Goal: Task Accomplishment & Management: Complete application form

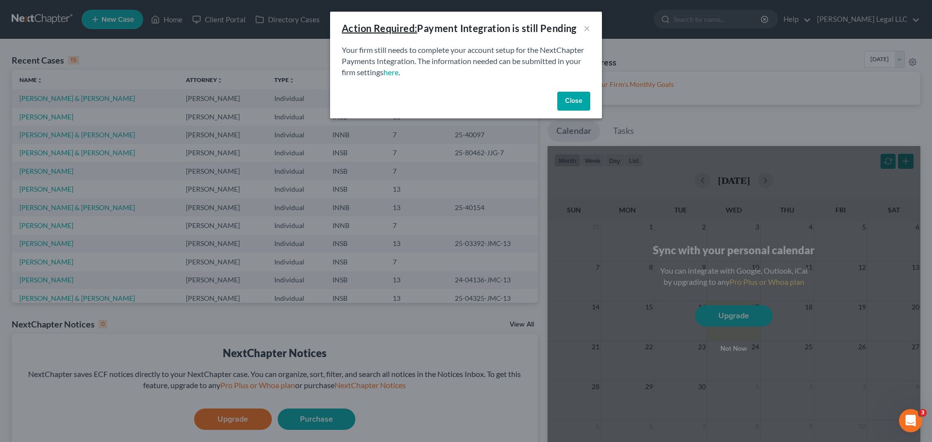
click at [564, 110] on button "Close" at bounding box center [573, 101] width 33 height 19
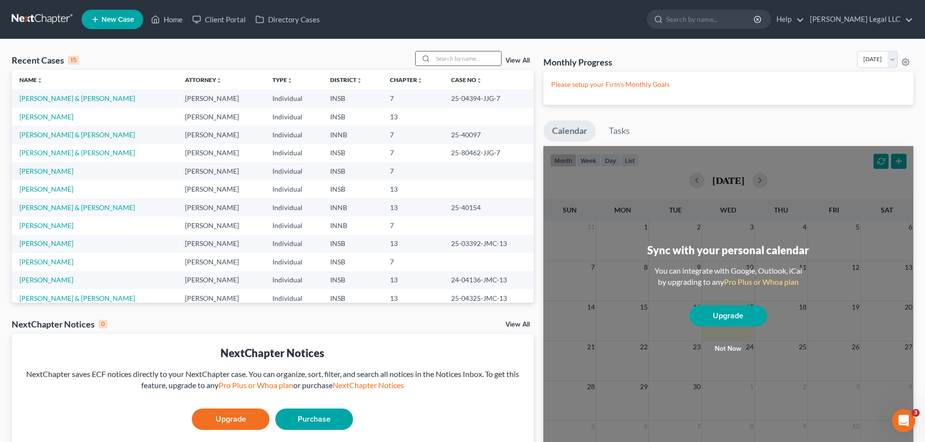
click at [467, 55] on input "search" at bounding box center [467, 58] width 68 height 14
type input "[PERSON_NAME]"
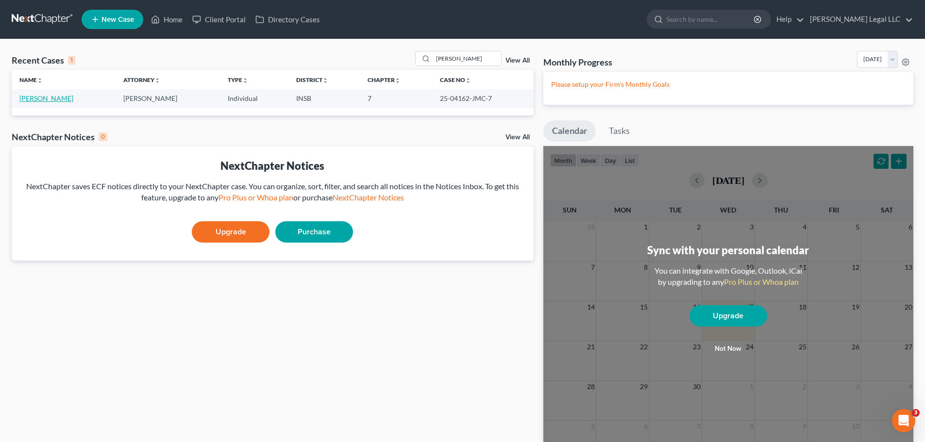
click at [45, 99] on link "[PERSON_NAME]" at bounding box center [46, 98] width 54 height 8
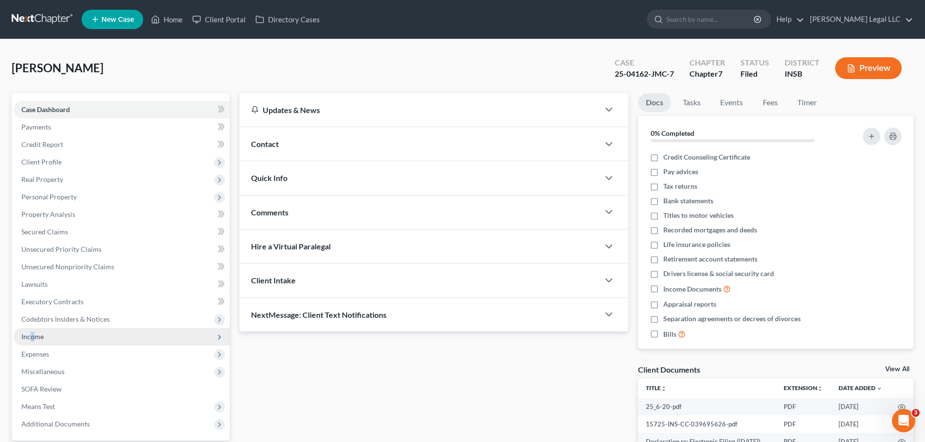
click at [33, 345] on span "Income" at bounding box center [122, 336] width 216 height 17
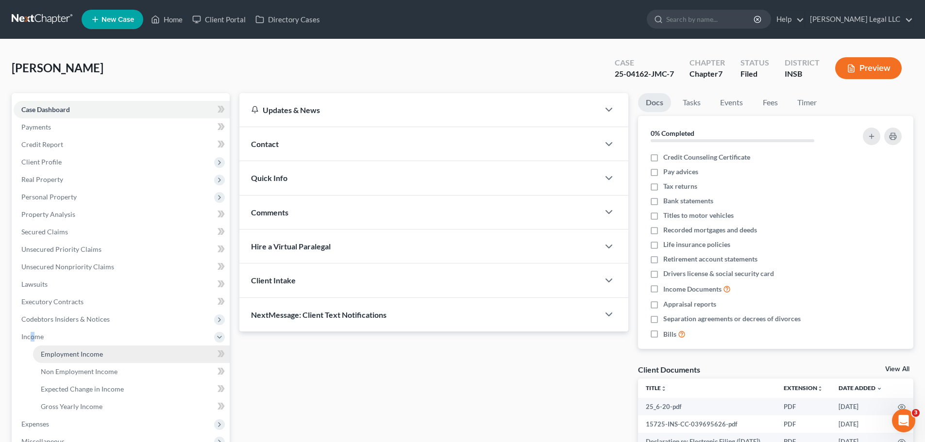
click at [67, 362] on link "Employment Income" at bounding box center [131, 354] width 197 height 17
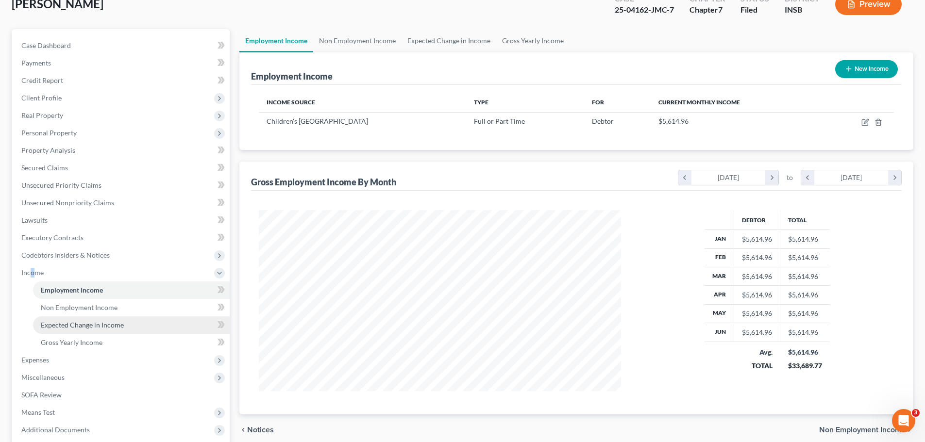
scroll to position [97, 0]
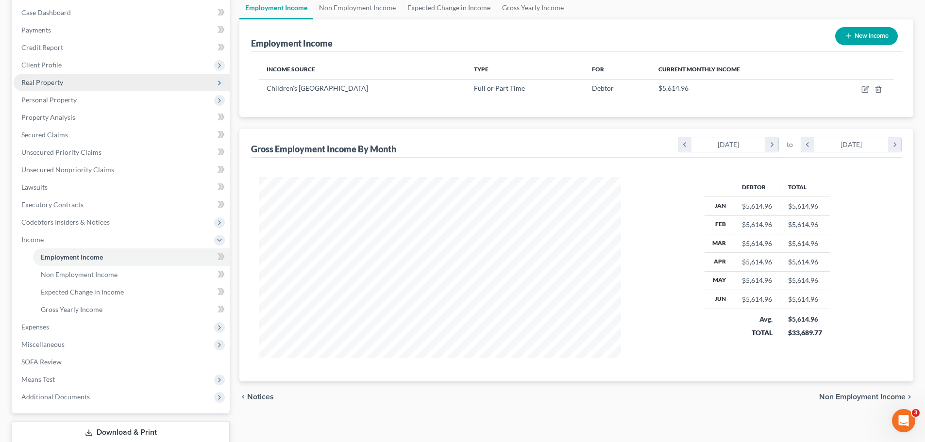
click at [33, 84] on span "Real Property" at bounding box center [42, 82] width 42 height 8
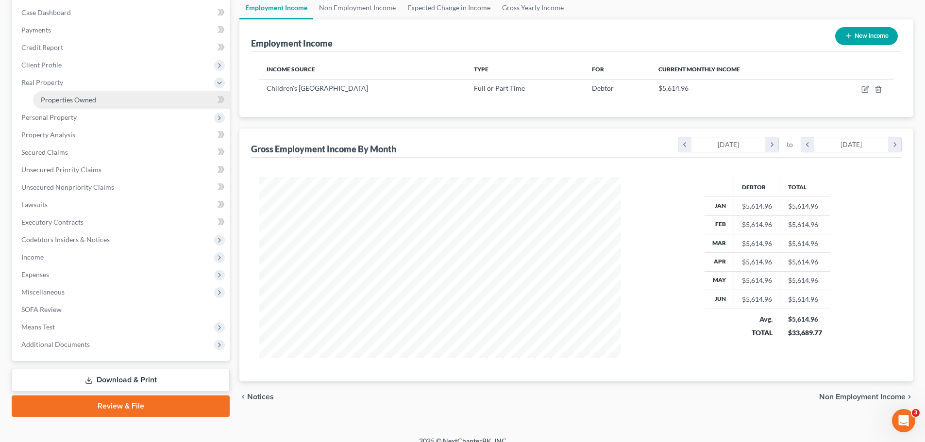
click at [52, 102] on span "Properties Owned" at bounding box center [68, 100] width 55 height 8
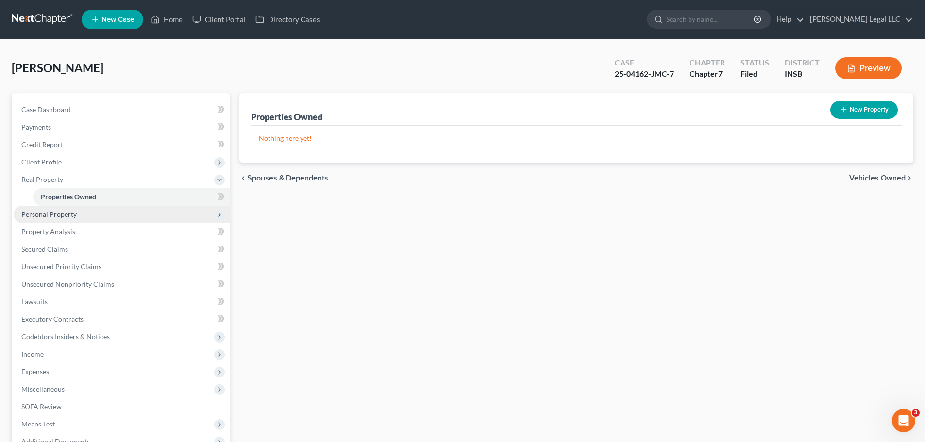
click at [35, 218] on span "Personal Property" at bounding box center [48, 214] width 55 height 8
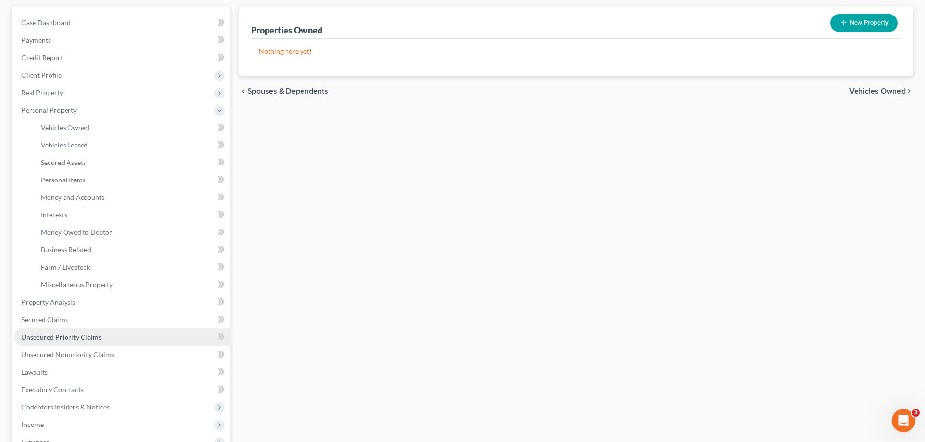
scroll to position [97, 0]
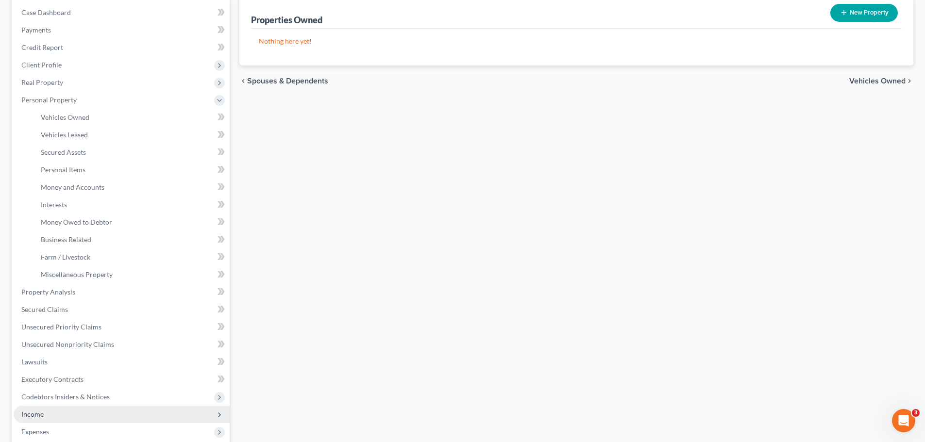
click at [32, 414] on span "Income" at bounding box center [32, 414] width 22 height 8
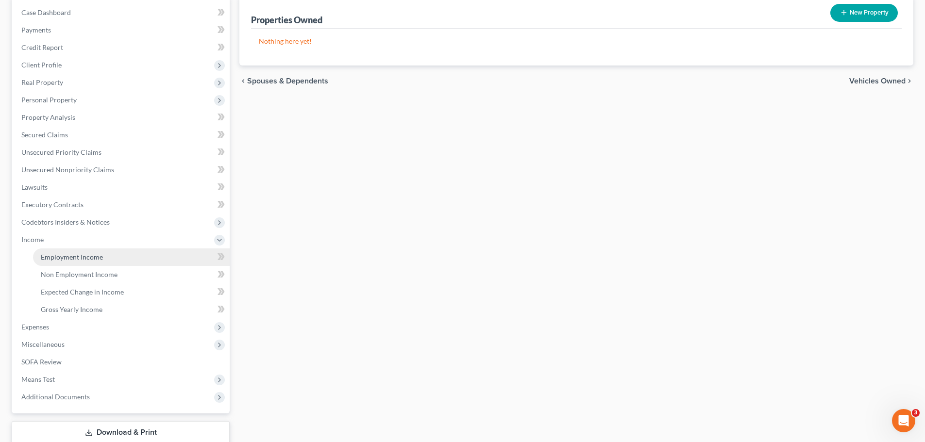
click at [61, 258] on span "Employment Income" at bounding box center [72, 257] width 62 height 8
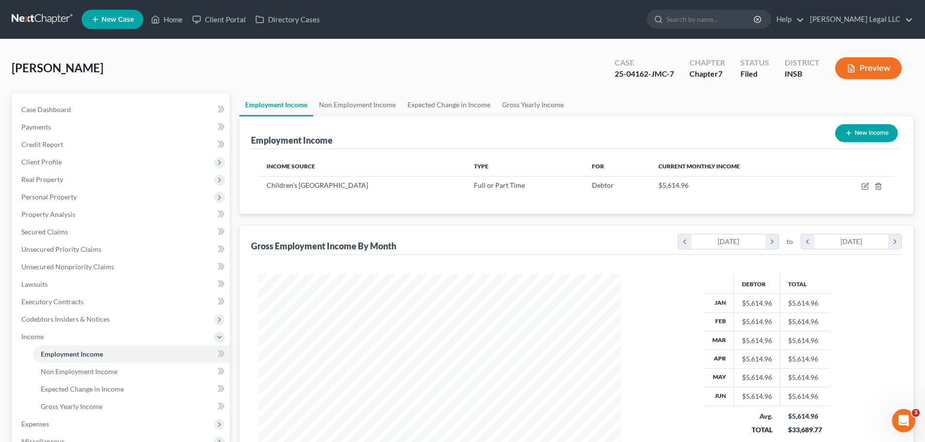
click at [866, 73] on button "Preview" at bounding box center [868, 68] width 66 height 22
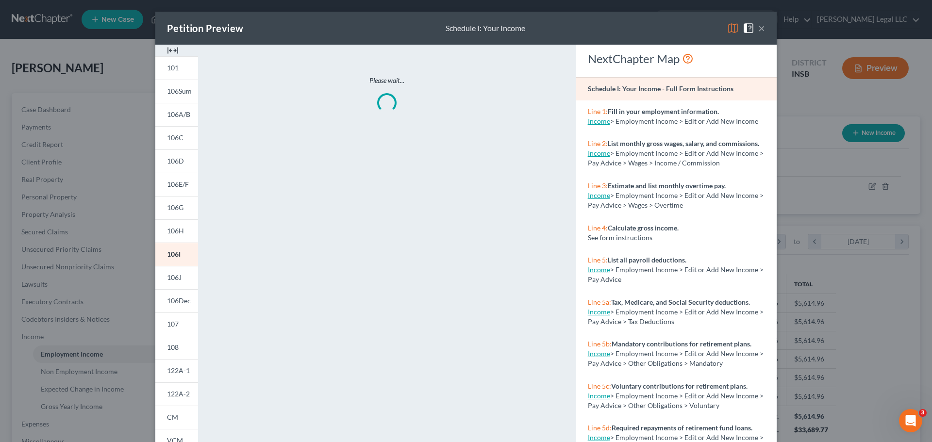
click at [162, 53] on div at bounding box center [176, 51] width 43 height 12
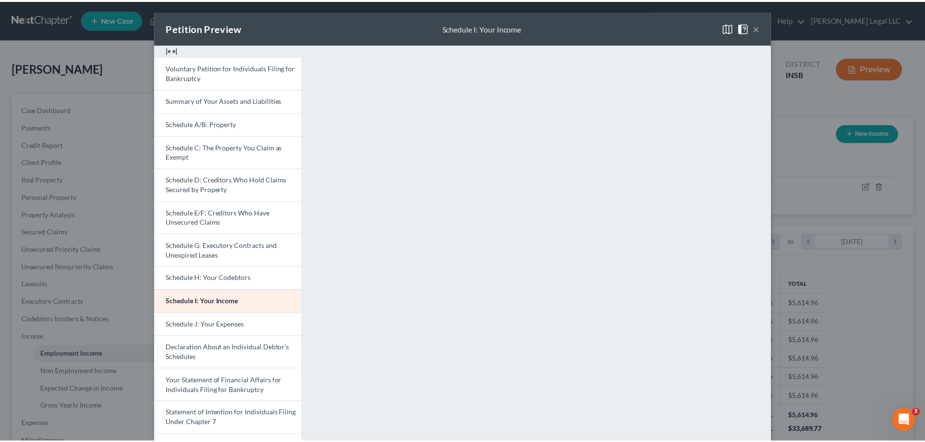
scroll to position [0, 0]
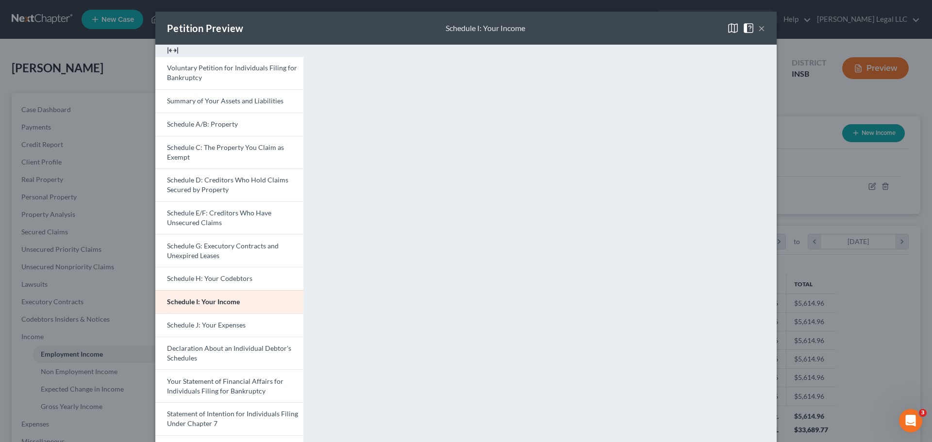
click at [759, 29] on button "×" at bounding box center [761, 28] width 7 height 12
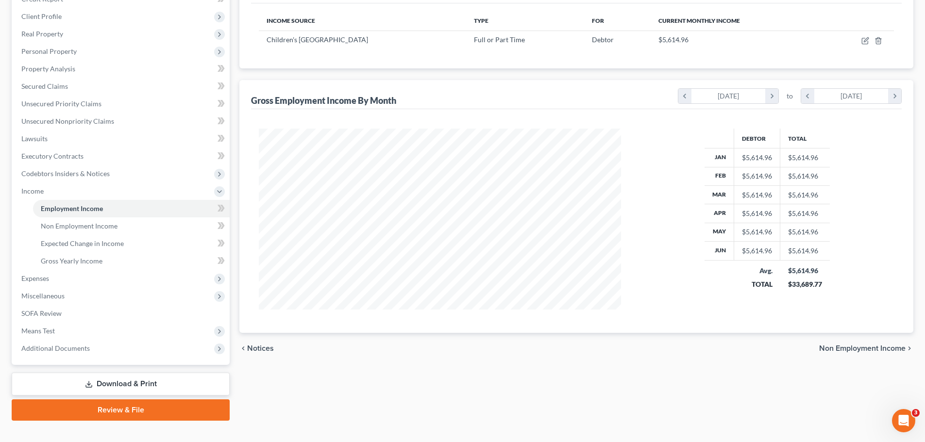
scroll to position [161, 0]
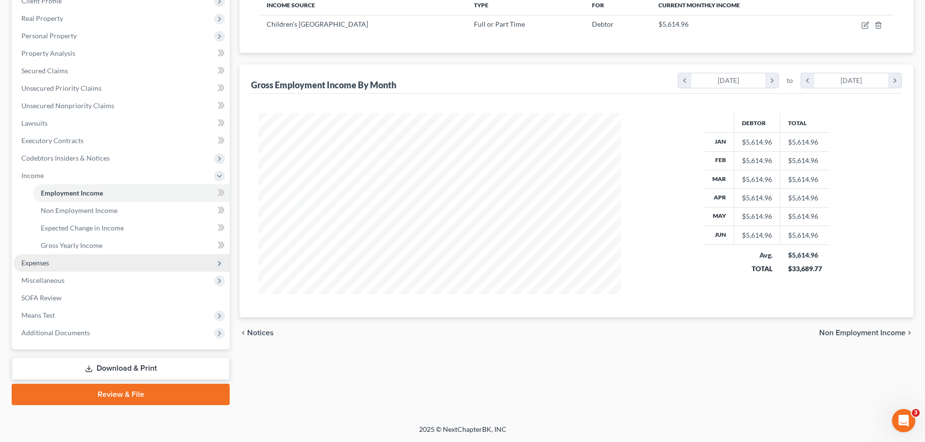
click at [49, 263] on span "Expenses" at bounding box center [35, 263] width 28 height 8
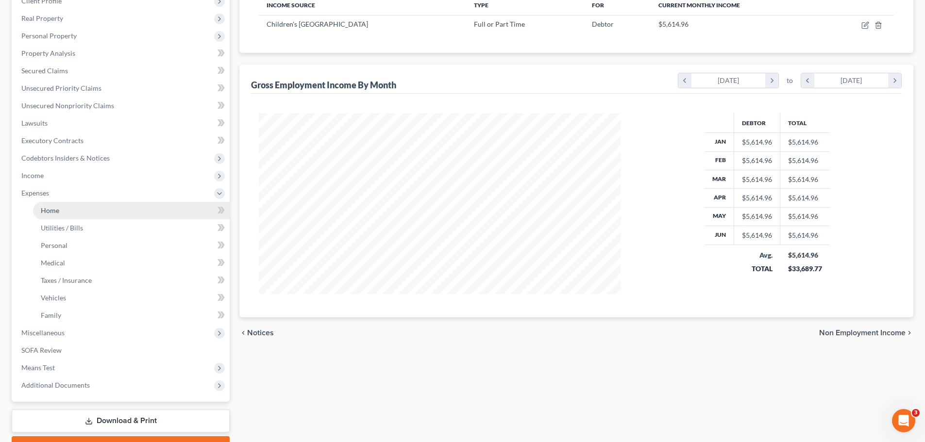
click at [64, 212] on link "Home" at bounding box center [131, 210] width 197 height 17
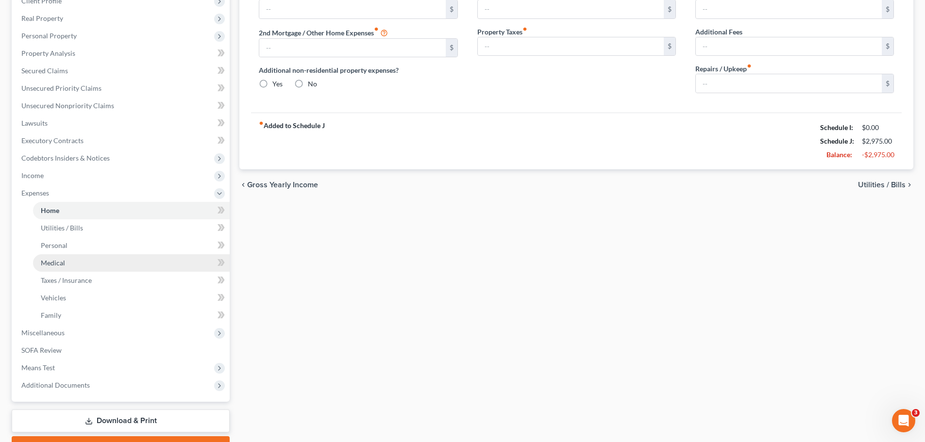
type input "1,500.00"
type input "0.00"
radio input "true"
type input "0.00"
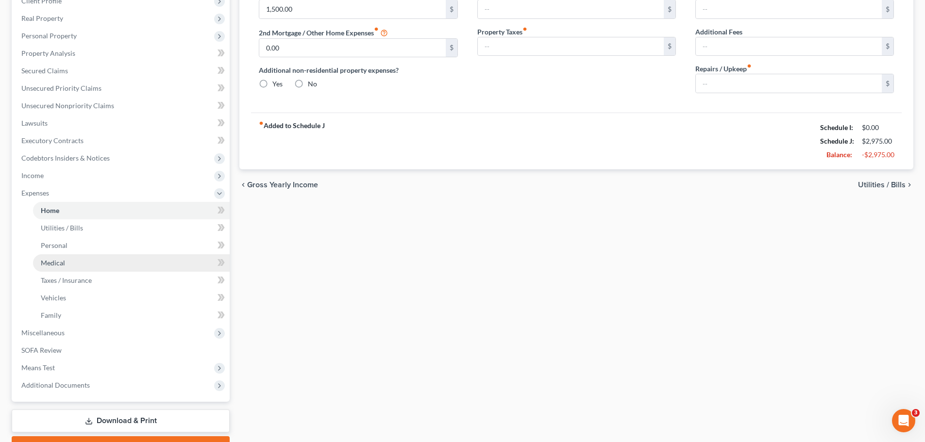
type input "0.00"
type input "50.00"
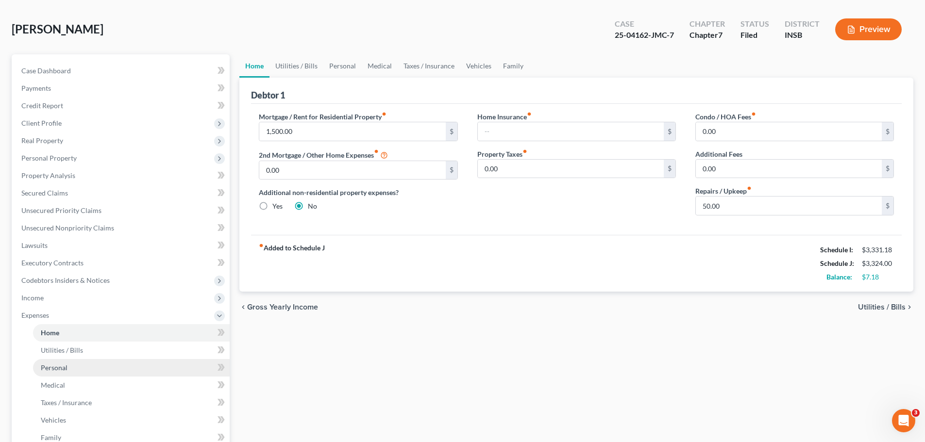
scroll to position [97, 0]
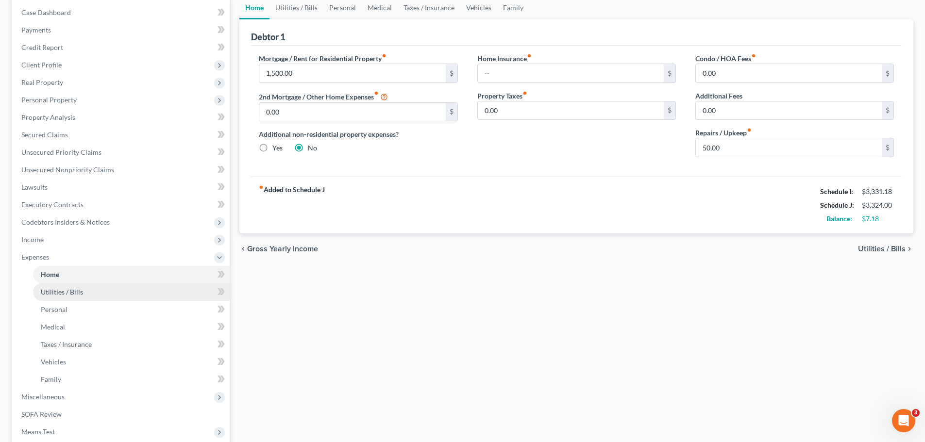
click at [55, 294] on span "Utilities / Bills" at bounding box center [62, 292] width 42 height 8
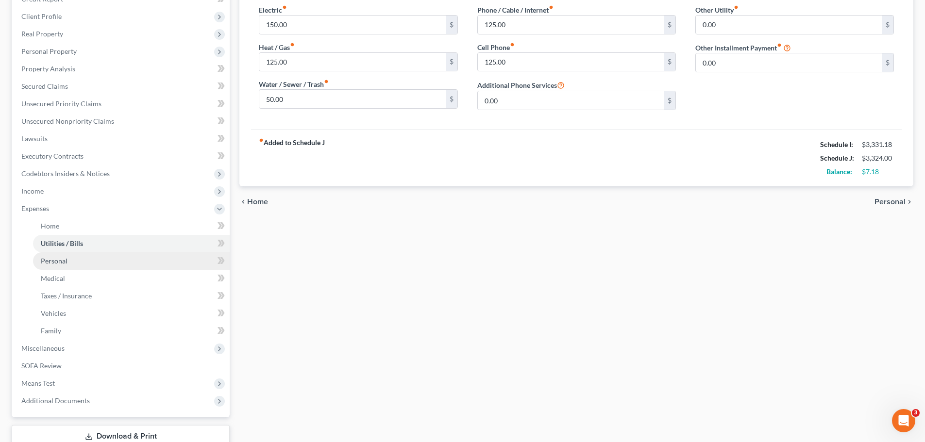
click at [52, 265] on link "Personal" at bounding box center [131, 260] width 197 height 17
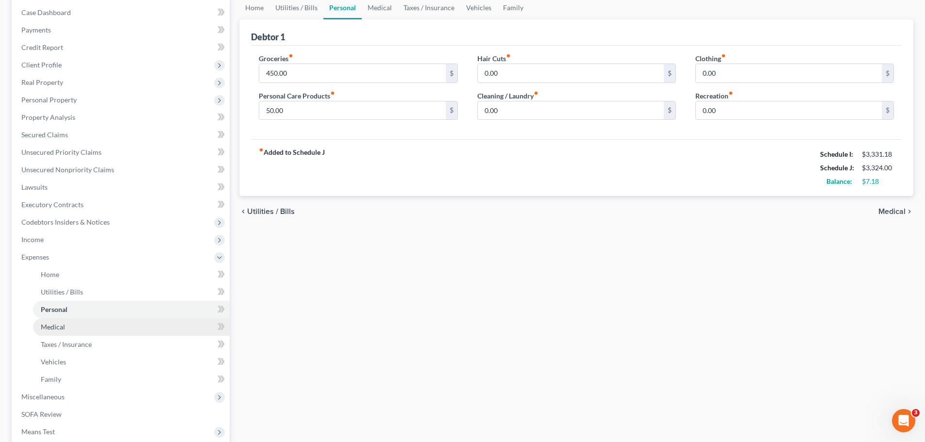
click at [84, 323] on link "Medical" at bounding box center [131, 326] width 197 height 17
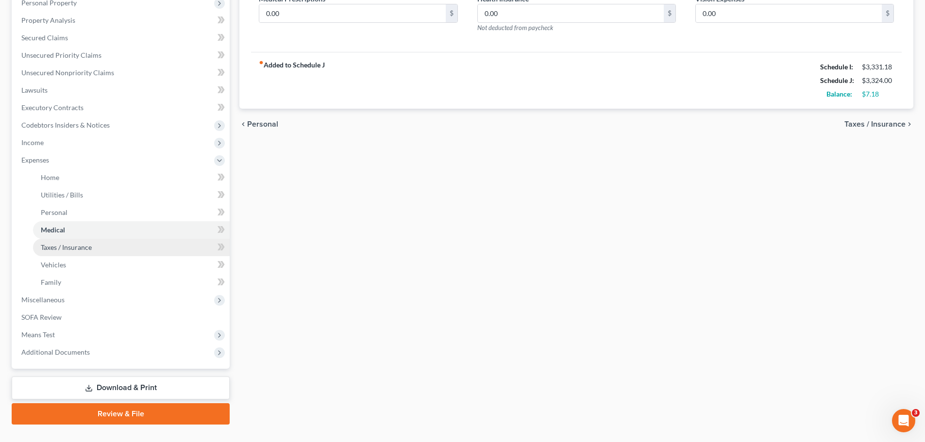
click at [54, 249] on span "Taxes / Insurance" at bounding box center [66, 247] width 51 height 8
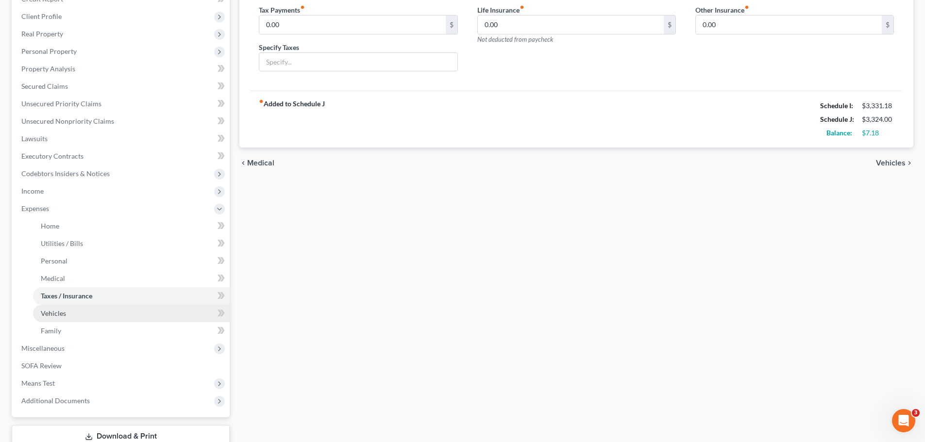
click at [48, 317] on span "Vehicles" at bounding box center [53, 313] width 25 height 8
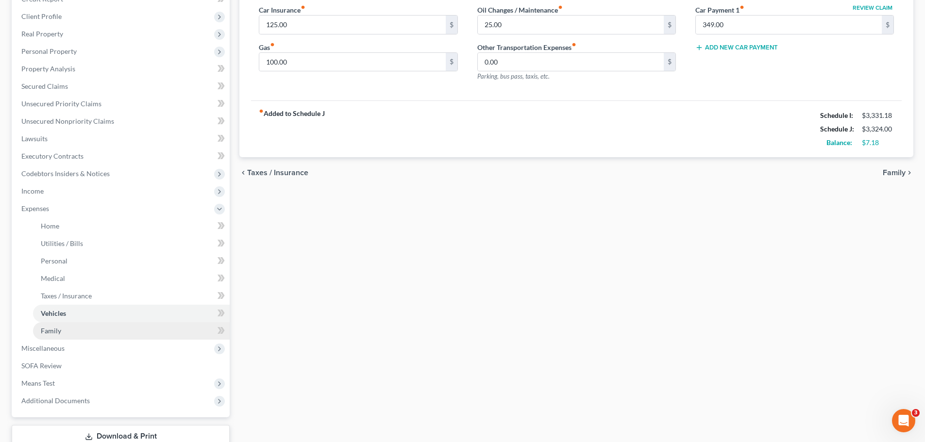
click at [63, 331] on link "Family" at bounding box center [131, 330] width 197 height 17
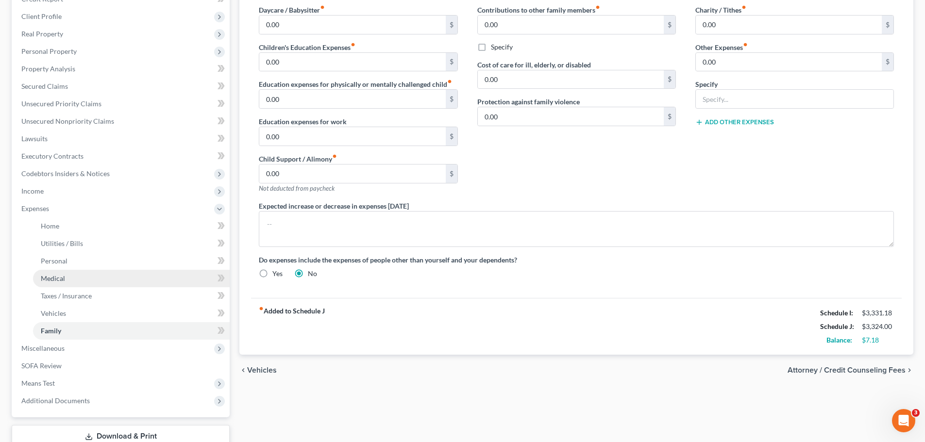
click at [42, 273] on link "Medical" at bounding box center [131, 278] width 197 height 17
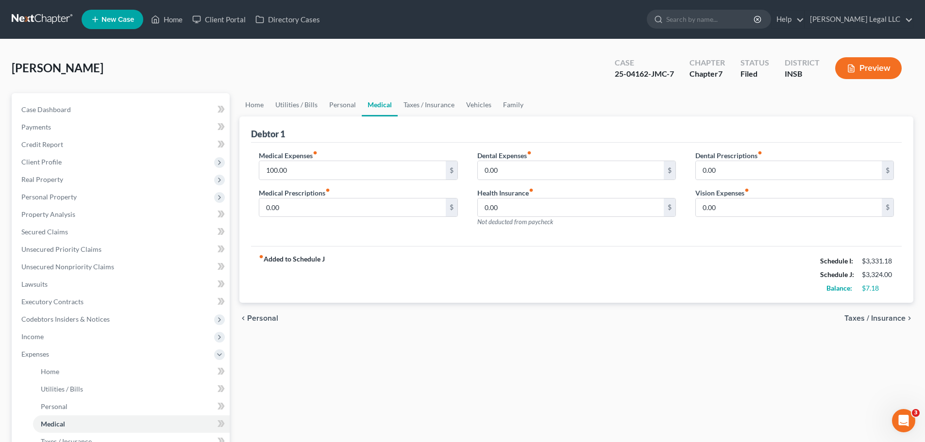
click at [329, 79] on div "[PERSON_NAME] Upgraded Case 25-04162-JMC-7 Chapter Chapter 7 Status Filed Distr…" at bounding box center [462, 72] width 901 height 42
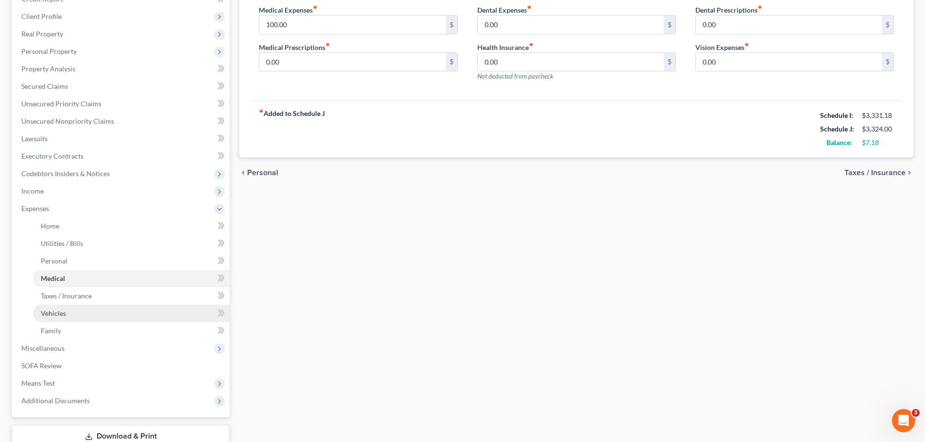
click at [71, 313] on link "Vehicles" at bounding box center [131, 313] width 197 height 17
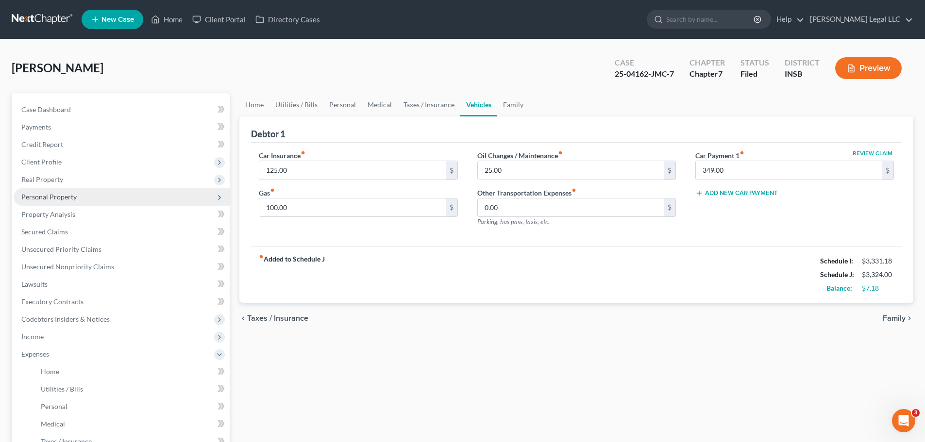
click at [37, 191] on span "Personal Property" at bounding box center [122, 196] width 216 height 17
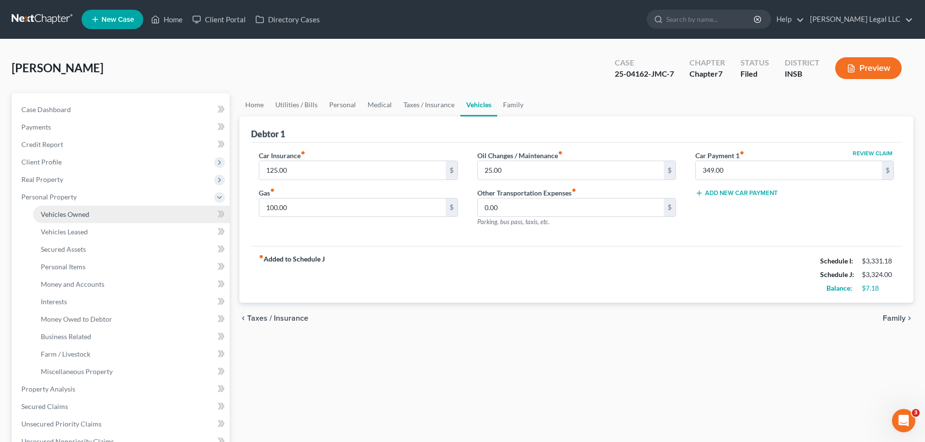
click at [50, 212] on span "Vehicles Owned" at bounding box center [65, 214] width 49 height 8
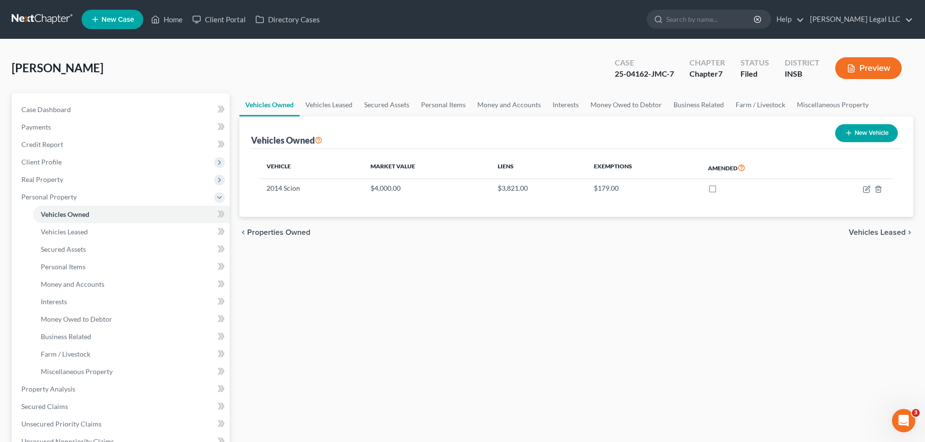
click at [499, 267] on div "Vehicles Owned Vehicles Leased Secured Assets Personal Items Money and Accounts…" at bounding box center [575, 382] width 683 height 578
click at [51, 282] on span "Money and Accounts" at bounding box center [73, 284] width 64 height 8
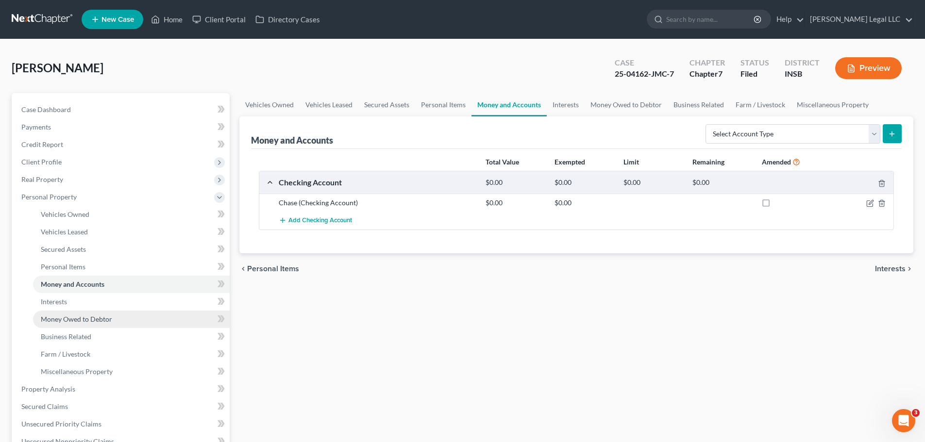
click at [62, 321] on span "Money Owed to Debtor" at bounding box center [76, 319] width 71 height 8
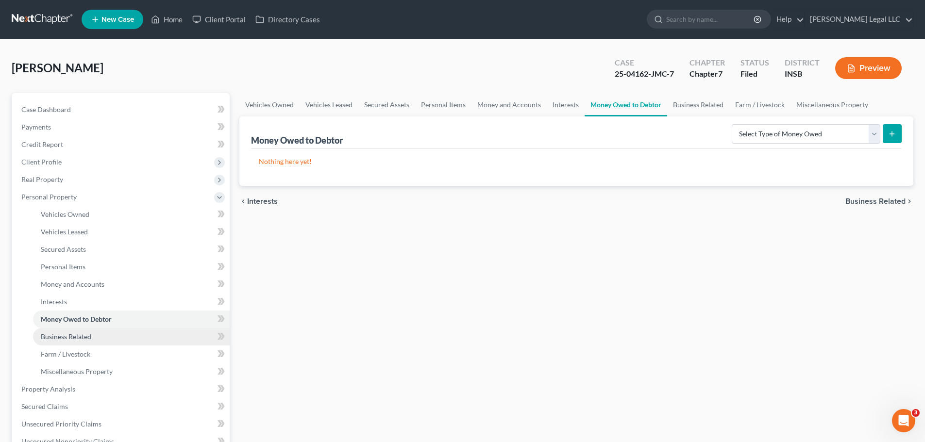
click at [68, 334] on span "Business Related" at bounding box center [66, 336] width 50 height 8
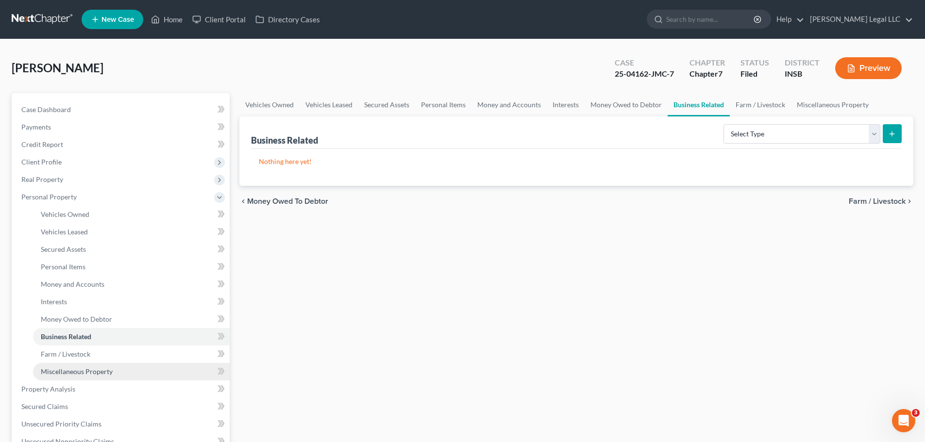
click at [71, 366] on link "Miscellaneous Property" at bounding box center [131, 371] width 197 height 17
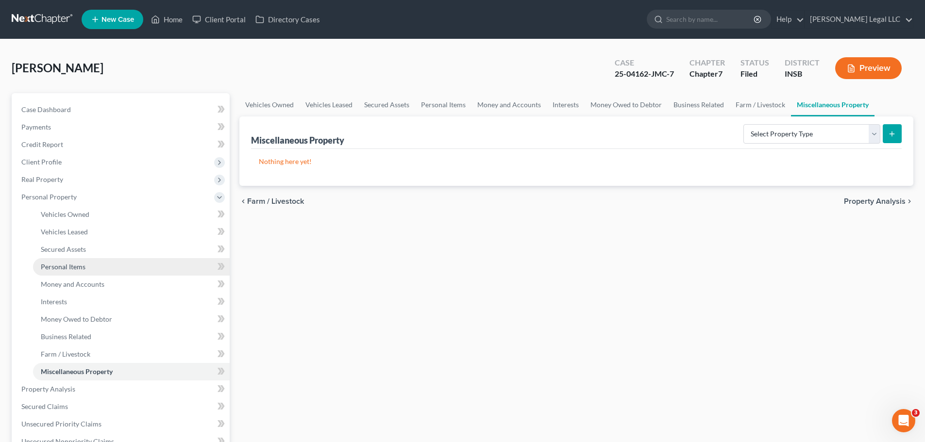
click at [73, 267] on span "Personal Items" at bounding box center [63, 267] width 45 height 8
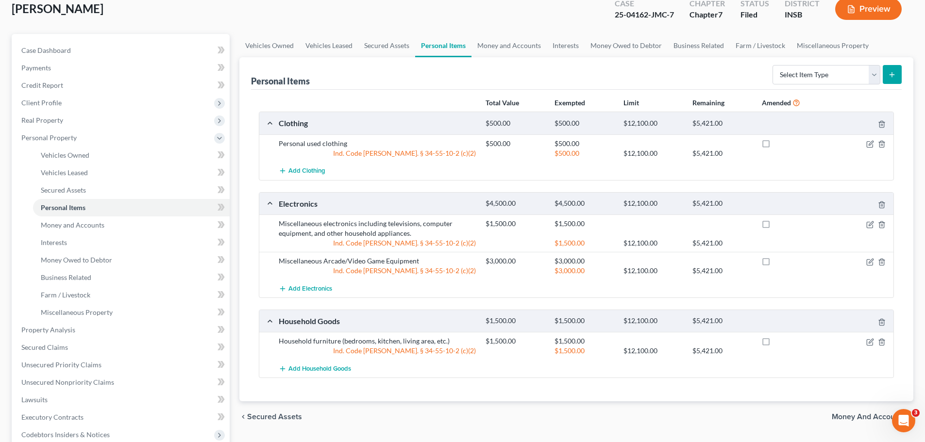
scroll to position [49, 0]
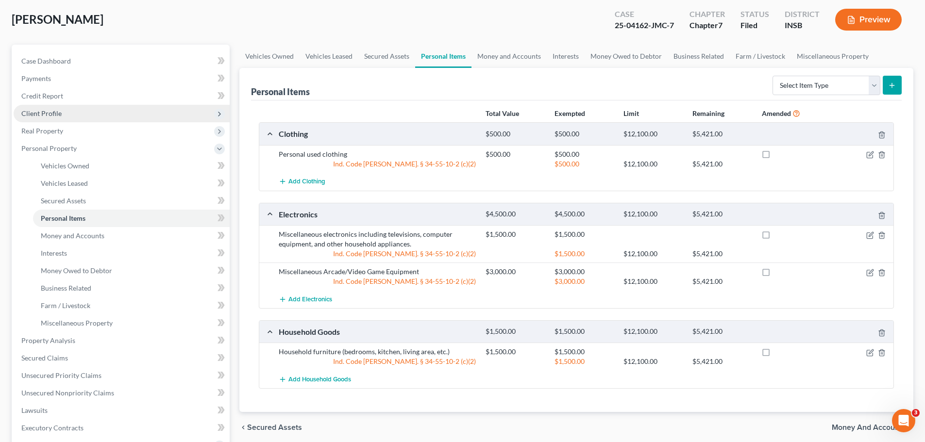
click at [32, 110] on span "Client Profile" at bounding box center [41, 113] width 40 height 8
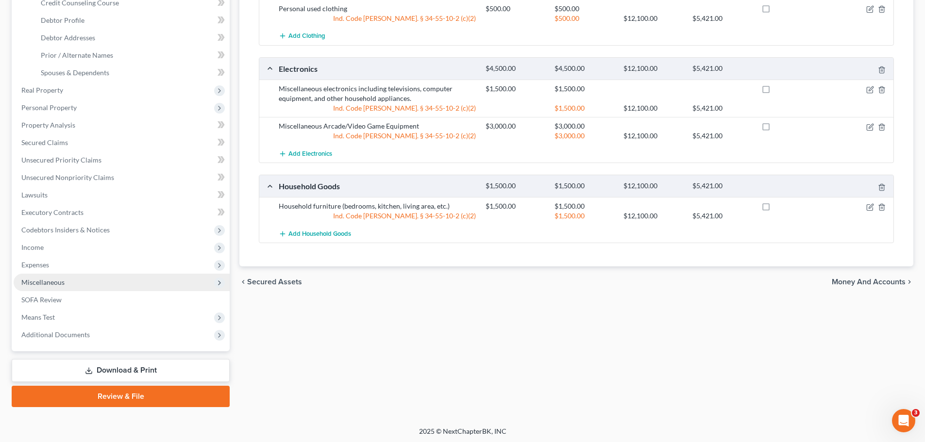
click at [48, 287] on span "Miscellaneous" at bounding box center [122, 282] width 216 height 17
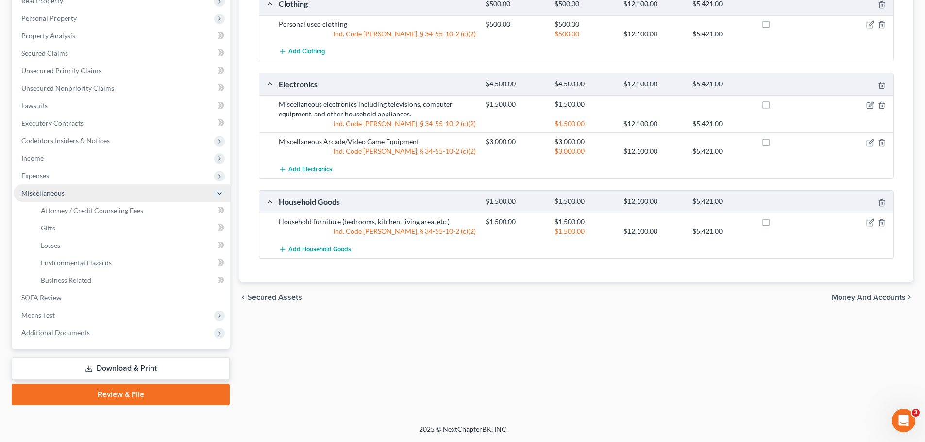
scroll to position [179, 0]
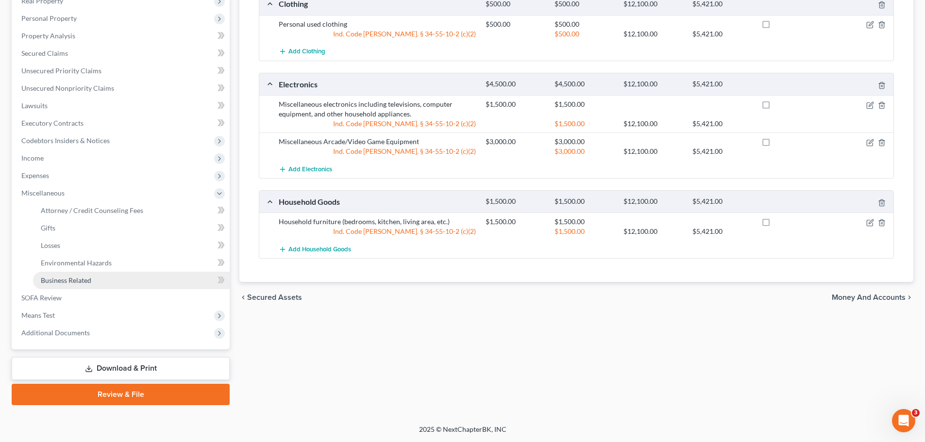
click at [59, 276] on link "Business Related" at bounding box center [131, 280] width 197 height 17
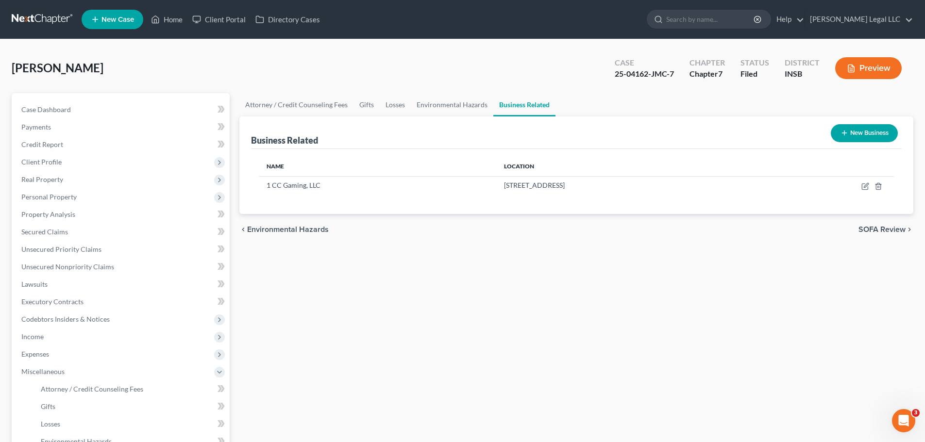
click at [505, 306] on div "Attorney / Credit Counseling Fees Gifts Losses Environmental Hazards Business R…" at bounding box center [575, 338] width 683 height 491
click at [863, 184] on icon "button" at bounding box center [864, 187] width 6 height 6
select select "member"
select select "15"
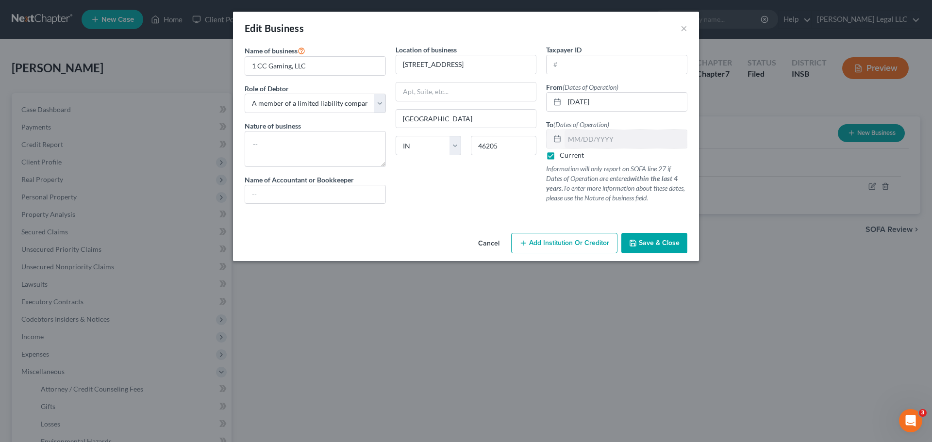
click at [518, 366] on div "Edit Business × Name of business * 1 CC Gaming, LLC Role of Debtor * Select A m…" at bounding box center [466, 221] width 932 height 442
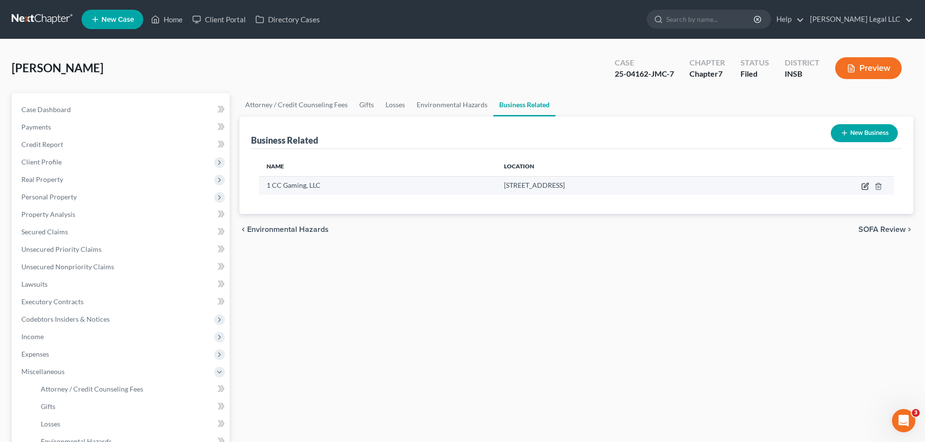
click at [863, 188] on icon "button" at bounding box center [865, 186] width 8 height 8
select select "member"
select select "15"
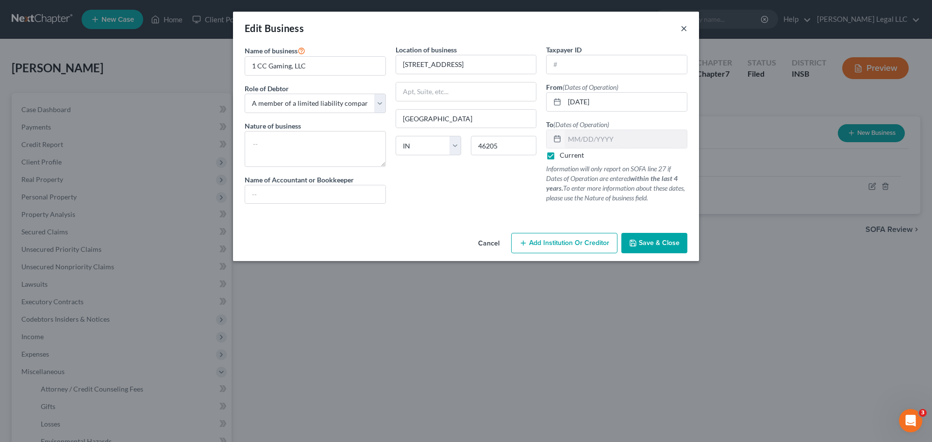
click at [684, 25] on button "×" at bounding box center [683, 28] width 7 height 12
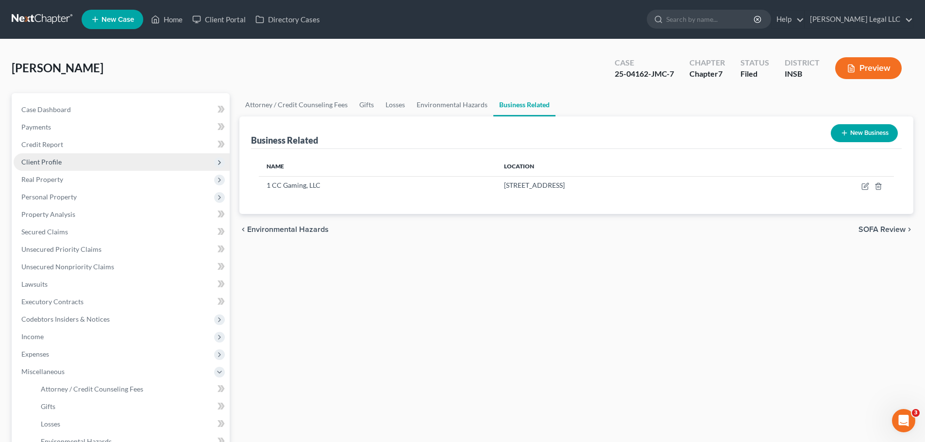
click at [58, 165] on span "Client Profile" at bounding box center [41, 162] width 40 height 8
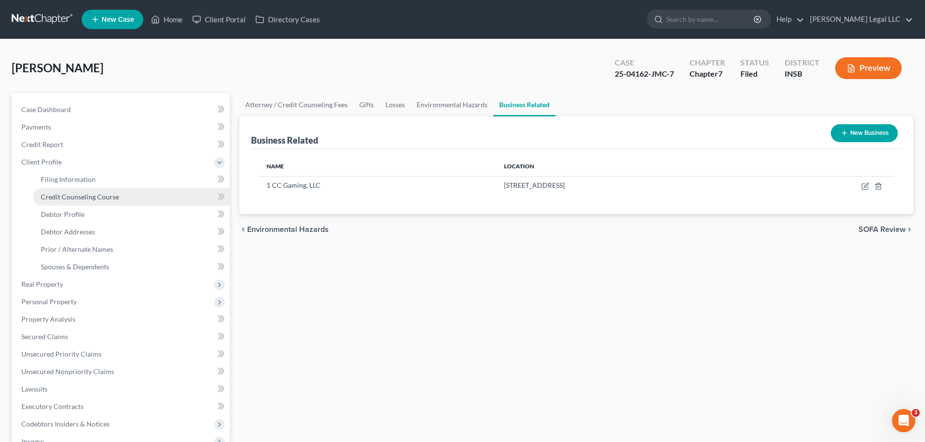
click at [64, 199] on span "Credit Counseling Course" at bounding box center [80, 197] width 78 height 8
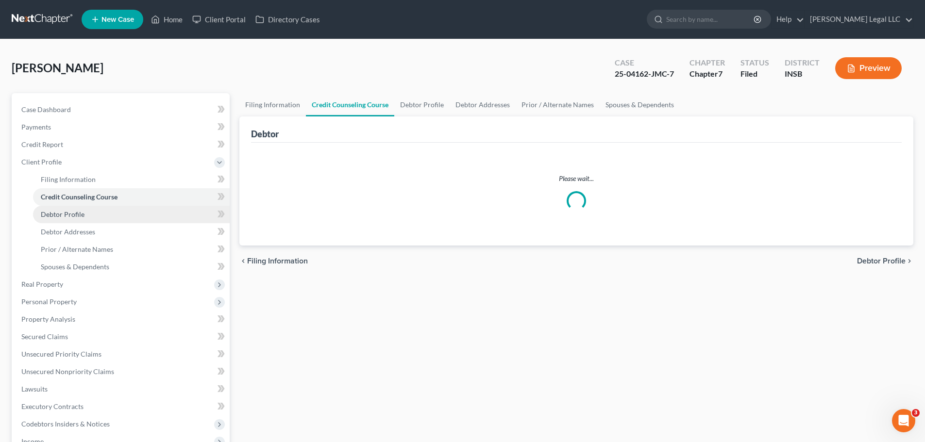
click at [66, 215] on span "Debtor Profile" at bounding box center [63, 214] width 44 height 8
select select "0"
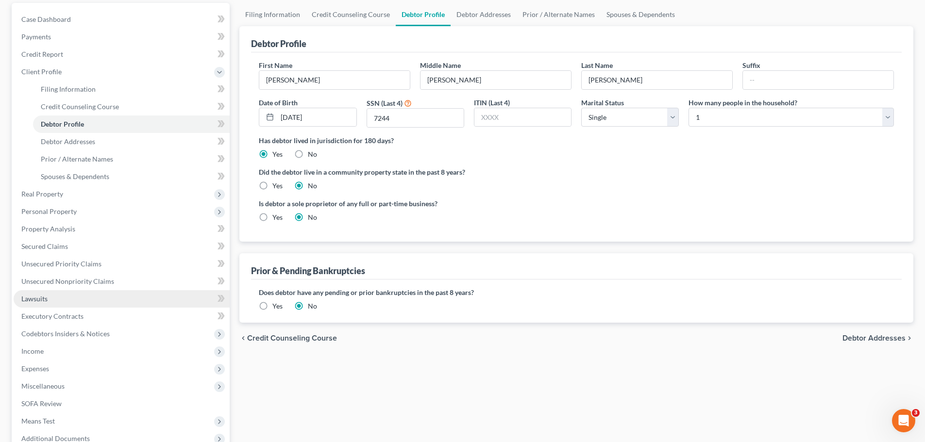
scroll to position [97, 0]
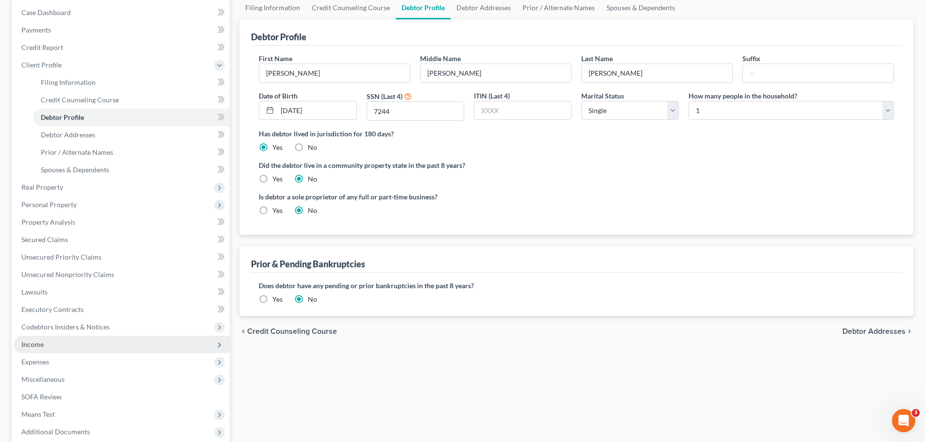
click at [32, 342] on span "Income" at bounding box center [32, 344] width 22 height 8
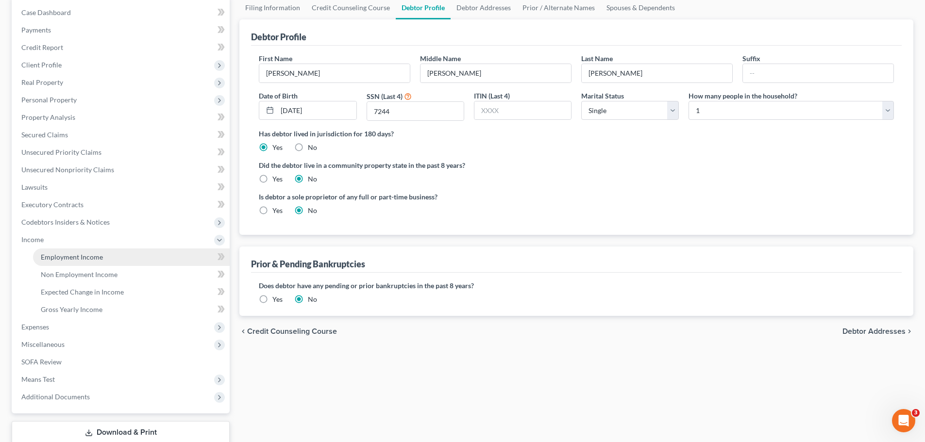
click at [71, 264] on link "Employment Income" at bounding box center [131, 256] width 197 height 17
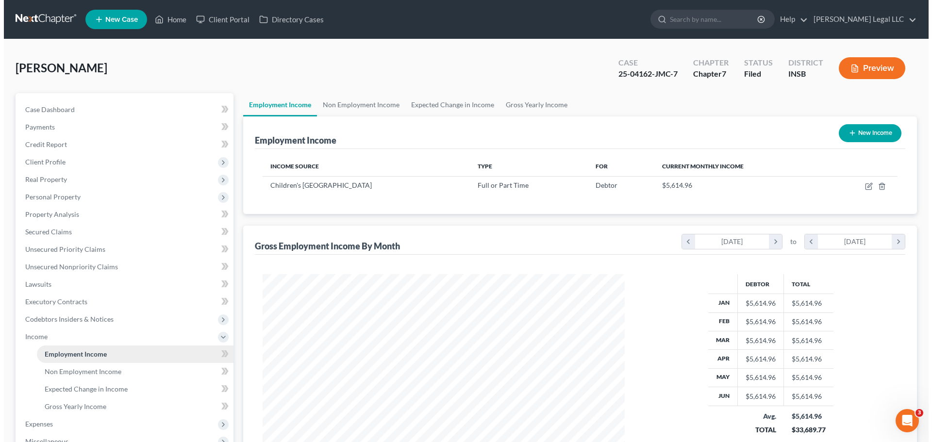
scroll to position [181, 381]
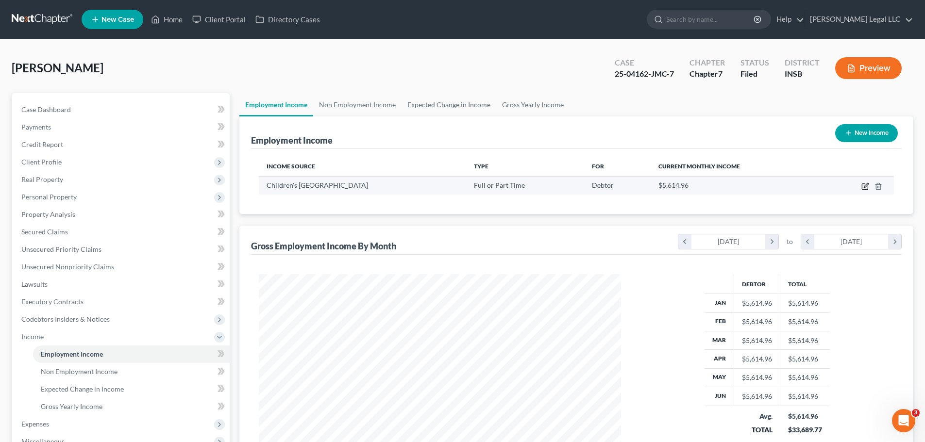
click at [866, 185] on icon "button" at bounding box center [865, 185] width 4 height 4
select select "0"
select select "15"
select select "2"
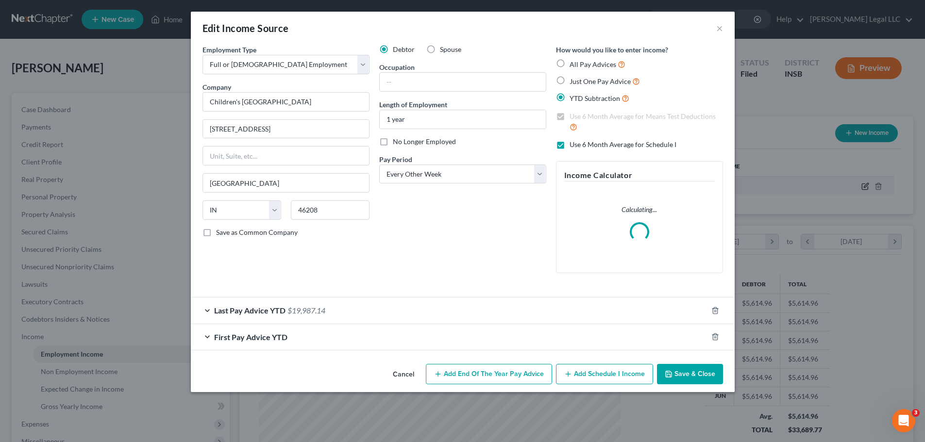
scroll to position [182, 385]
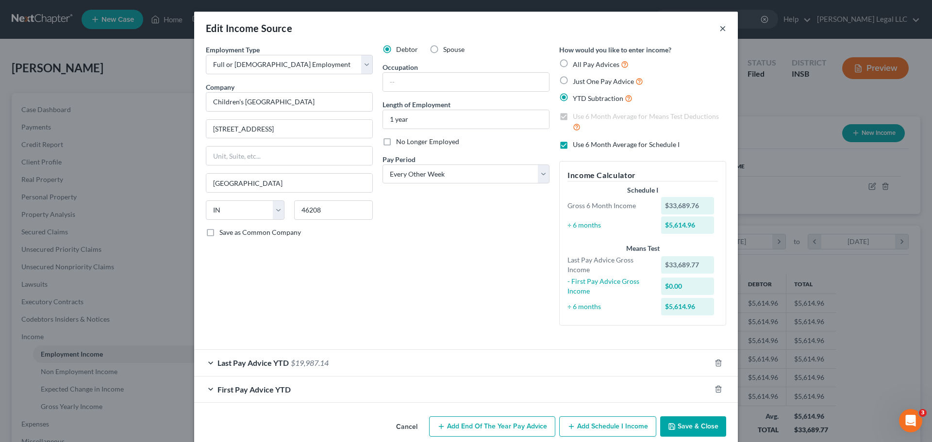
click at [719, 29] on button "×" at bounding box center [722, 28] width 7 height 12
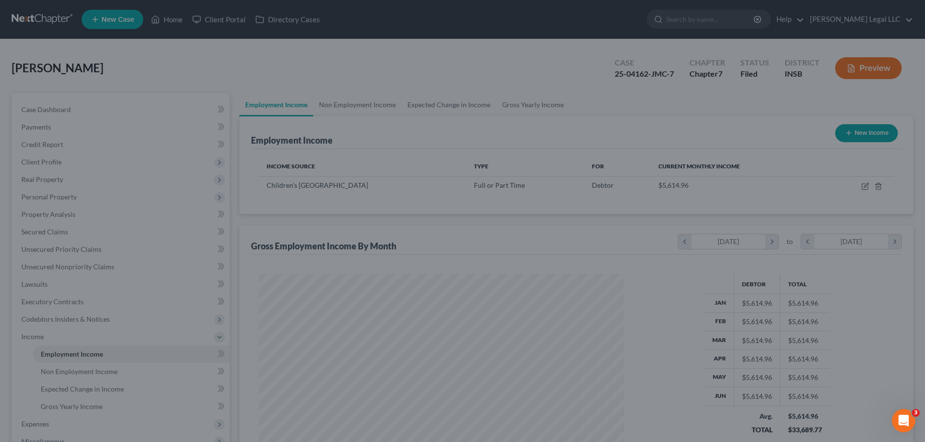
scroll to position [485146, 484945]
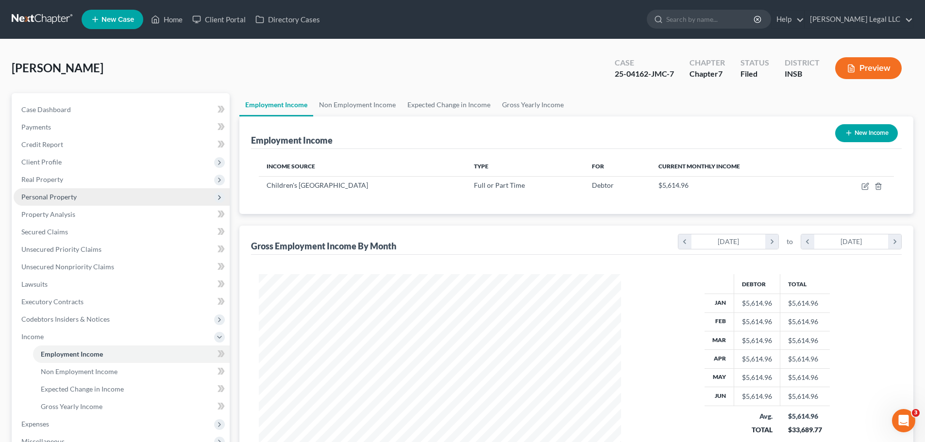
click at [50, 198] on span "Personal Property" at bounding box center [48, 197] width 55 height 8
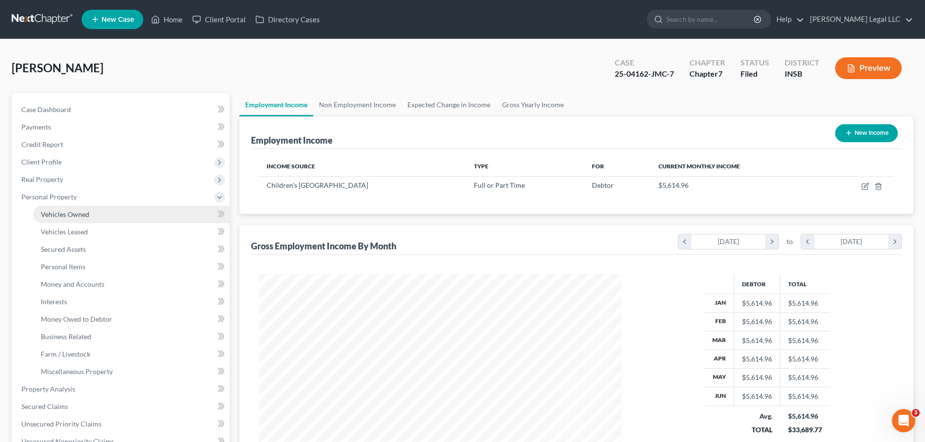
click at [54, 212] on span "Vehicles Owned" at bounding box center [65, 214] width 49 height 8
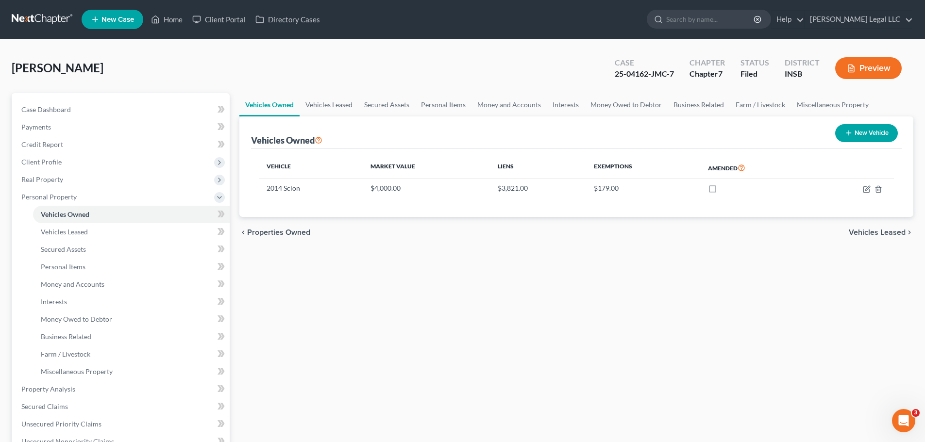
click at [431, 237] on div "chevron_left Properties Owned Vehicles Leased chevron_right" at bounding box center [576, 232] width 674 height 31
click at [431, 235] on div "chevron_left Properties Owned Vehicles Leased chevron_right" at bounding box center [576, 232] width 674 height 31
click at [864, 191] on icon "button" at bounding box center [866, 189] width 8 height 8
select select "0"
select select "12"
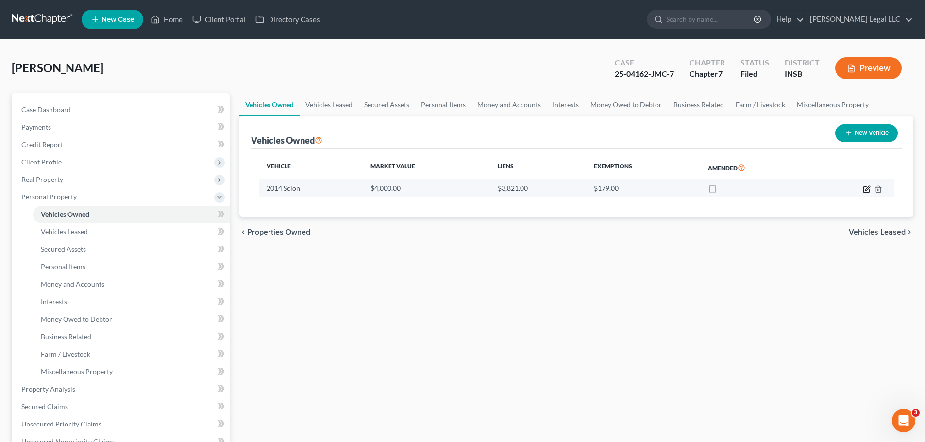
select select "3"
select select "0"
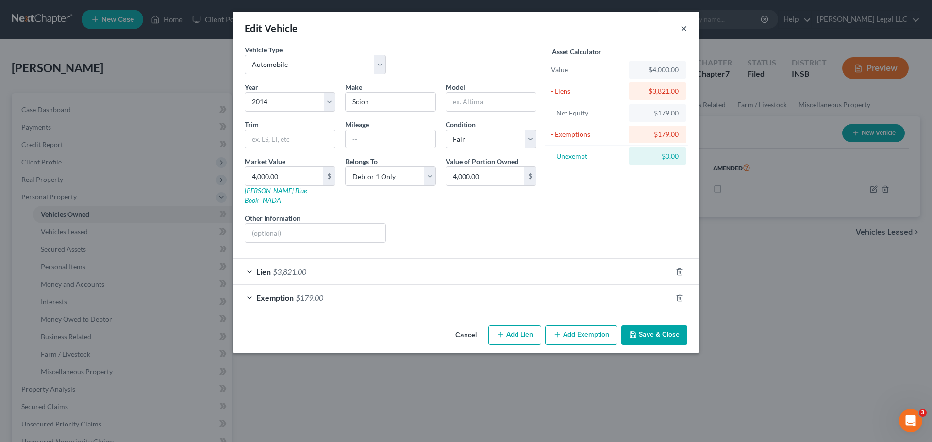
click at [683, 26] on button "×" at bounding box center [683, 28] width 7 height 12
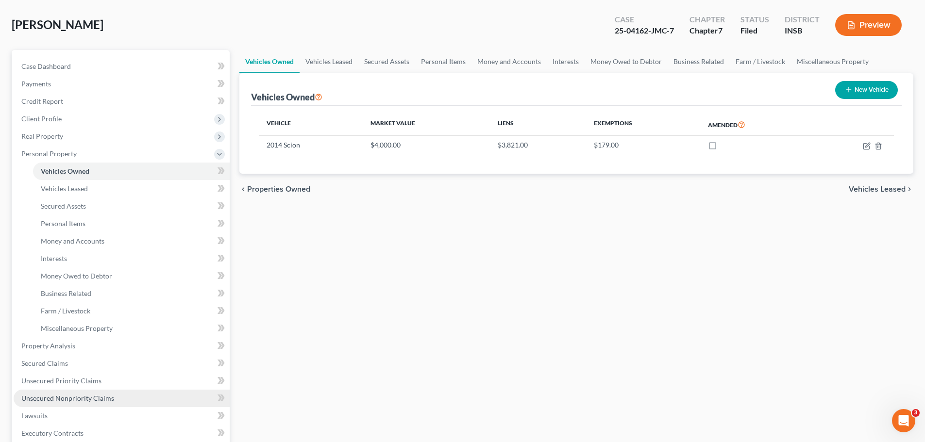
scroll to position [97, 0]
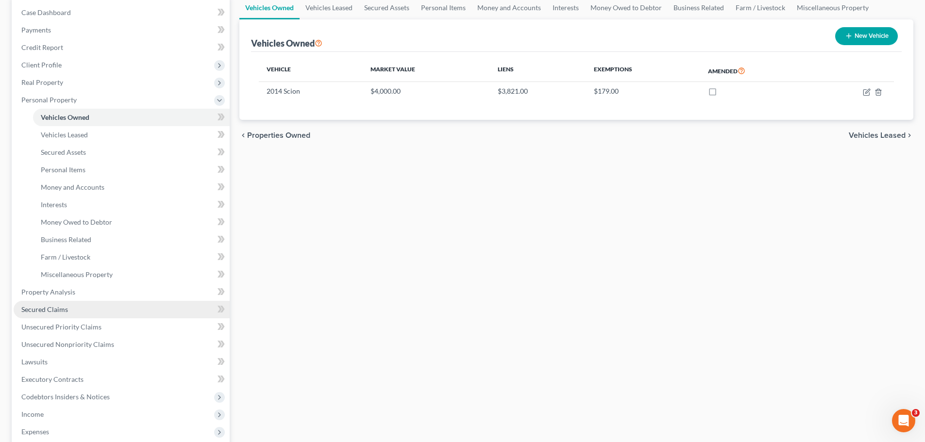
click at [50, 312] on span "Secured Claims" at bounding box center [44, 309] width 47 height 8
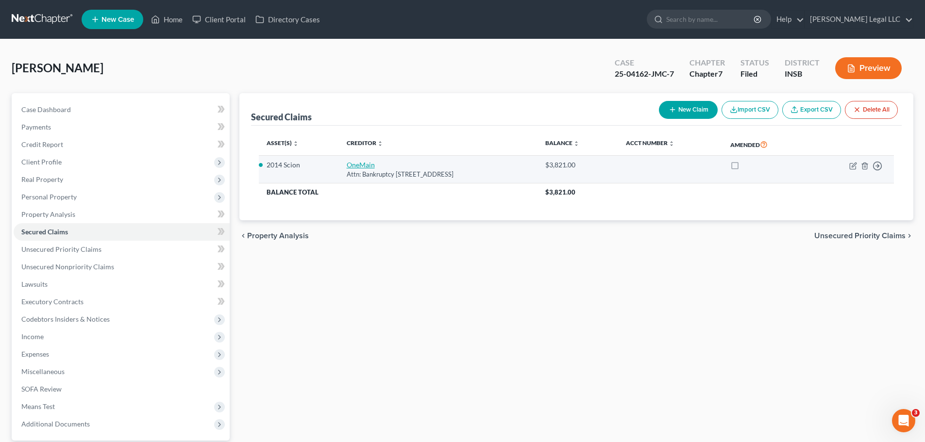
click at [355, 167] on link "OneMain" at bounding box center [361, 165] width 28 height 8
select select "15"
select select "4"
select select "2"
select select "0"
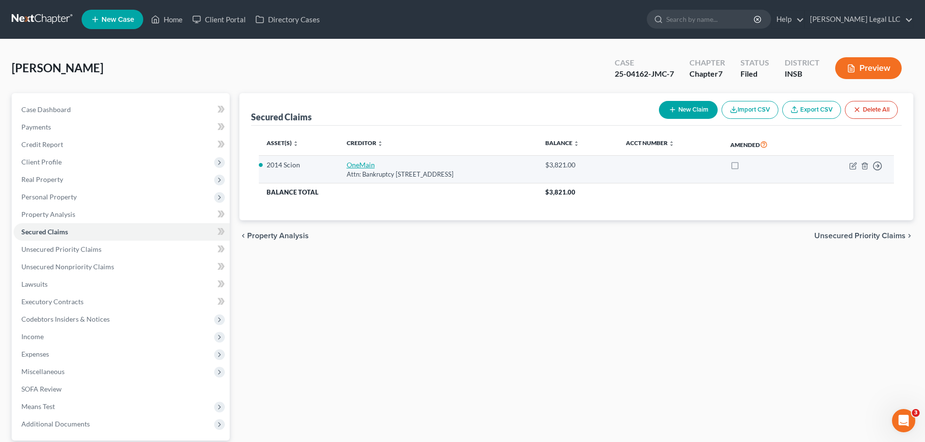
select select "0"
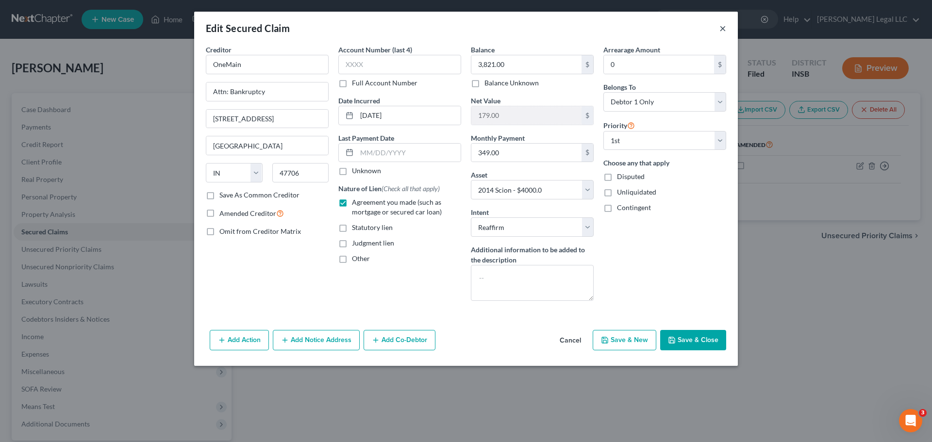
click at [720, 28] on button "×" at bounding box center [722, 28] width 7 height 12
